Goal: Task Accomplishment & Management: Manage account settings

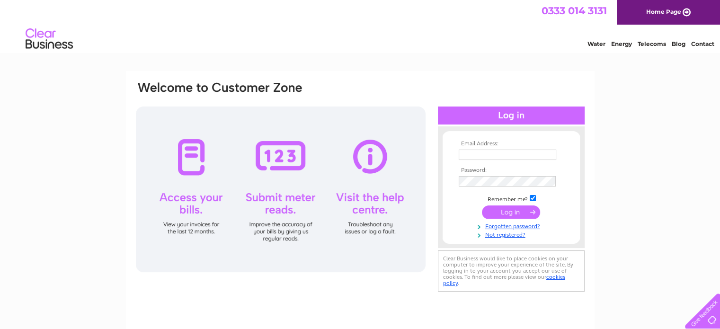
type input "[EMAIL_ADDRESS][DOMAIN_NAME]"
click at [509, 212] on input "submit" at bounding box center [511, 211] width 58 height 13
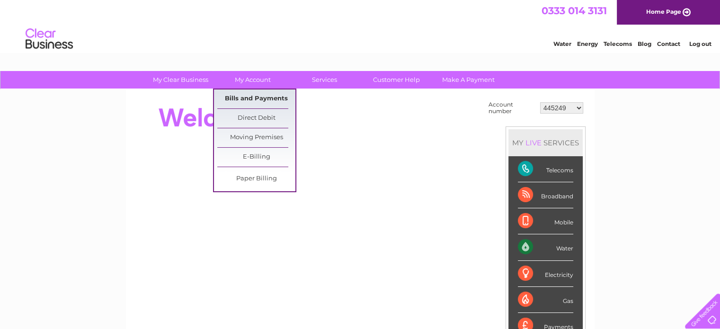
click at [254, 93] on link "Bills and Payments" at bounding box center [256, 98] width 78 height 19
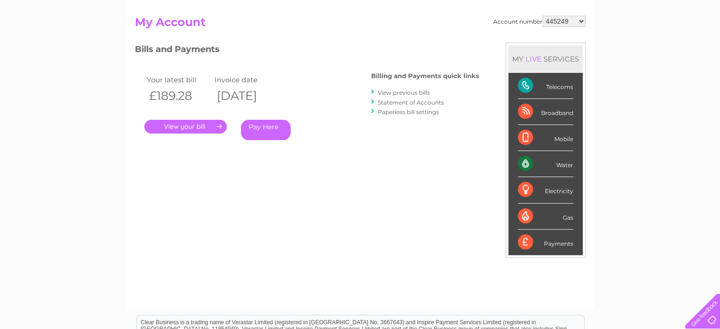
scroll to position [79, 0]
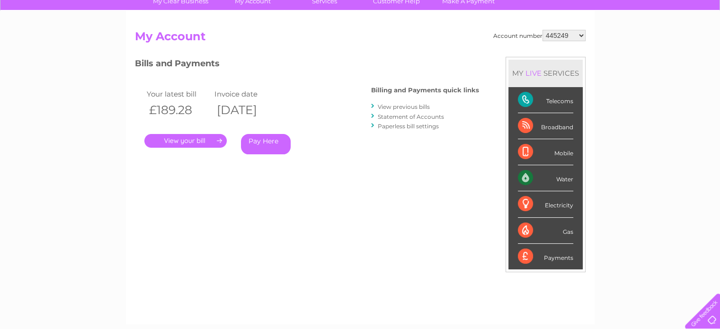
click at [190, 141] on link "." at bounding box center [185, 141] width 82 height 14
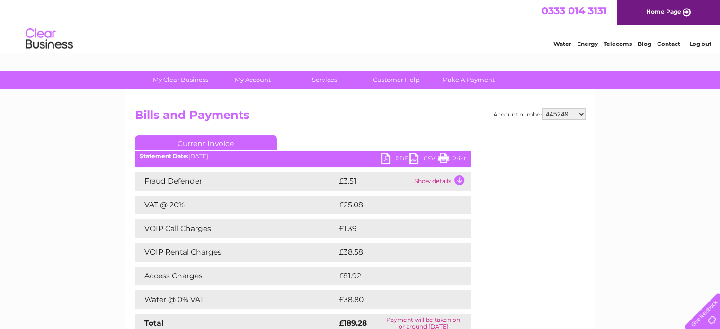
click at [390, 159] on link "PDF" at bounding box center [395, 160] width 28 height 14
click at [708, 45] on link "Log out" at bounding box center [699, 43] width 22 height 7
